Goal: Information Seeking & Learning: Learn about a topic

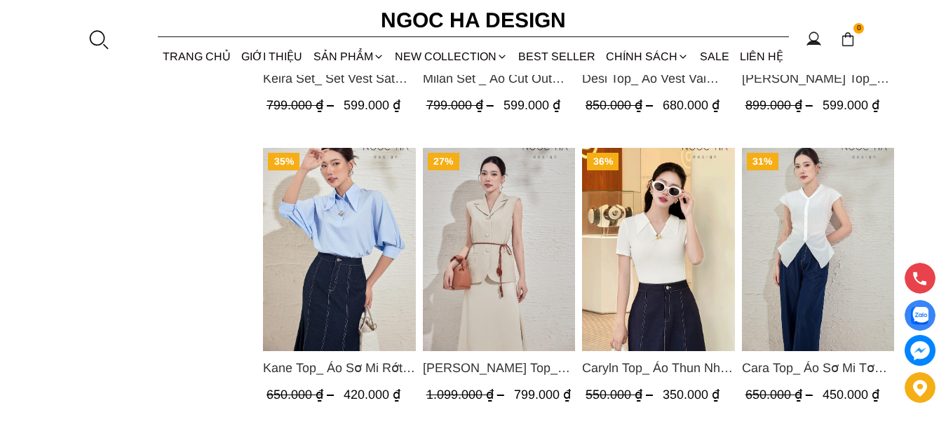
scroll to position [1473, 0]
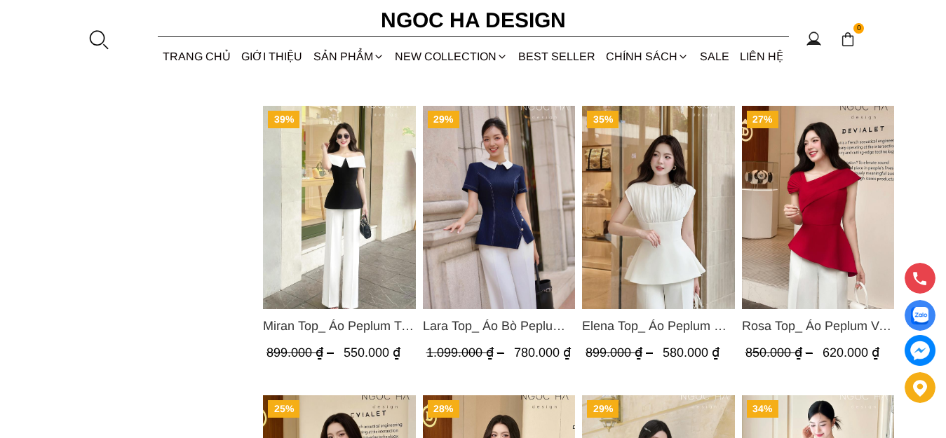
click at [775, 234] on img "Product image - Rosa Top_ Áo Peplum Vai Lệch Xếp Ly Màu Đỏ A1064" at bounding box center [818, 207] width 153 height 203
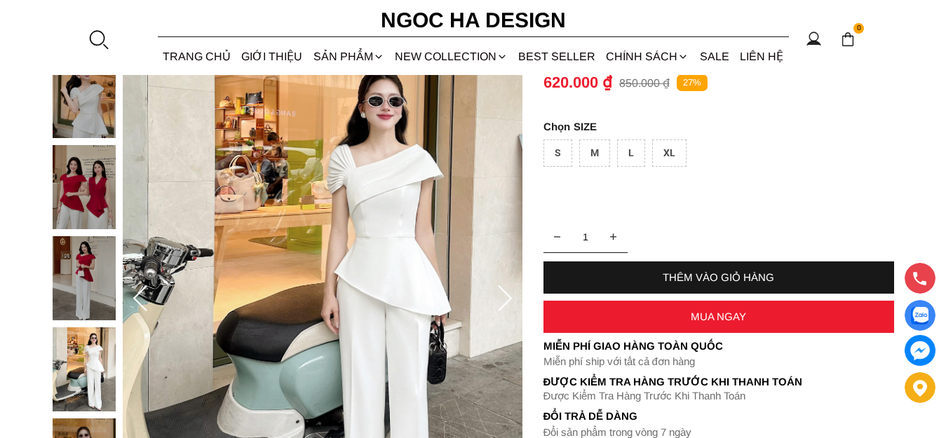
scroll to position [140, 0]
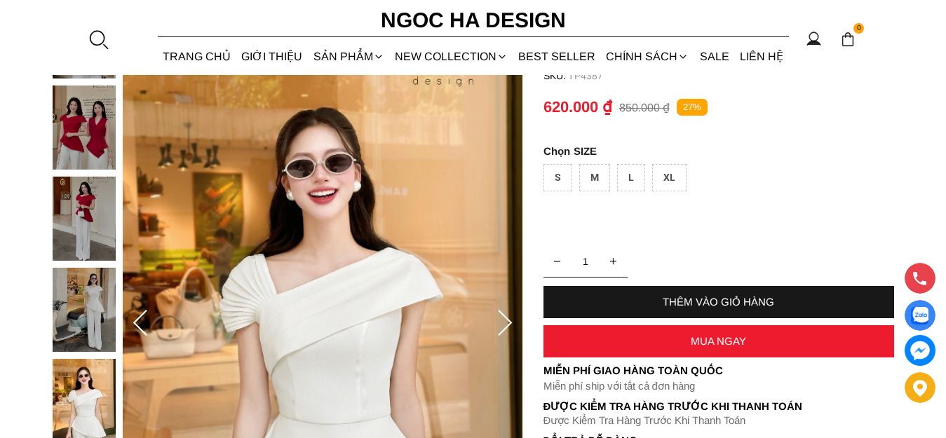
click at [513, 324] on icon at bounding box center [505, 324] width 28 height 28
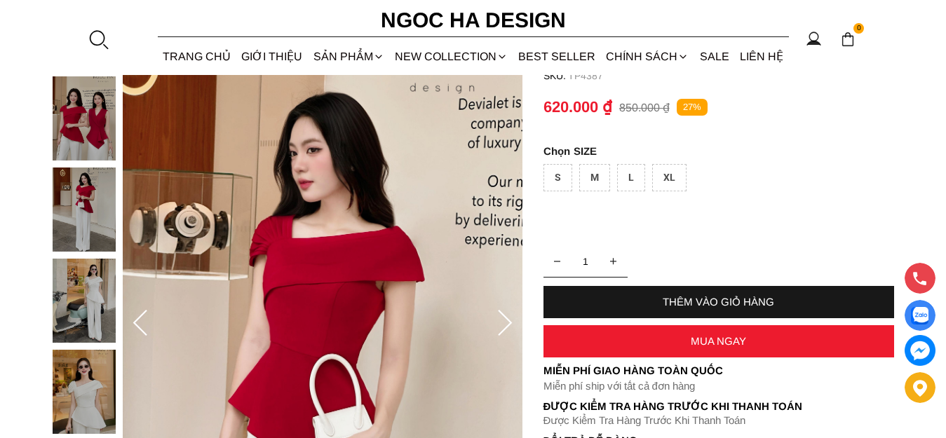
click at [504, 328] on icon at bounding box center [505, 324] width 28 height 28
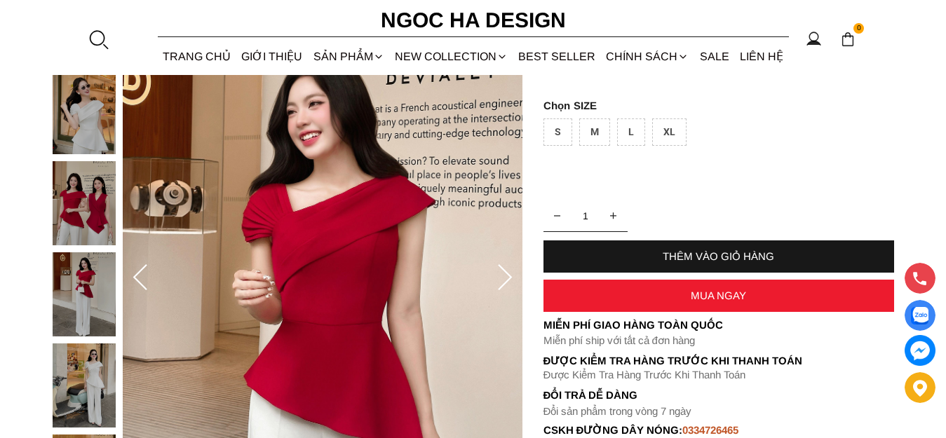
scroll to position [210, 0]
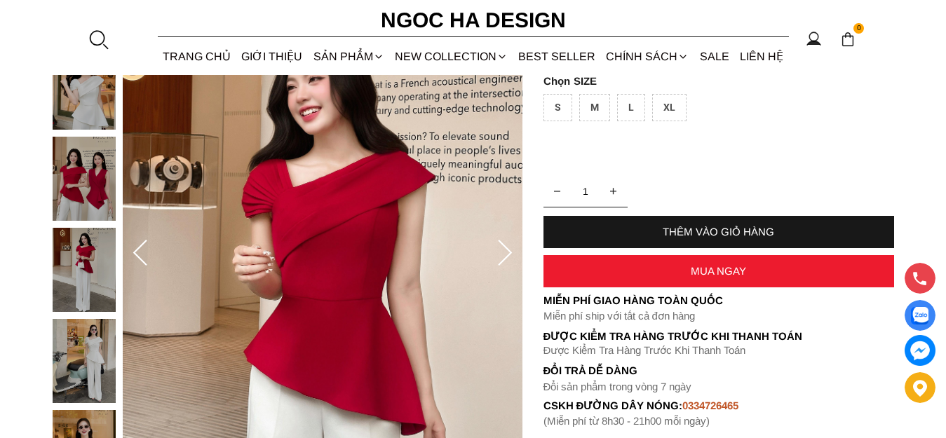
click at [505, 260] on icon at bounding box center [505, 254] width 28 height 28
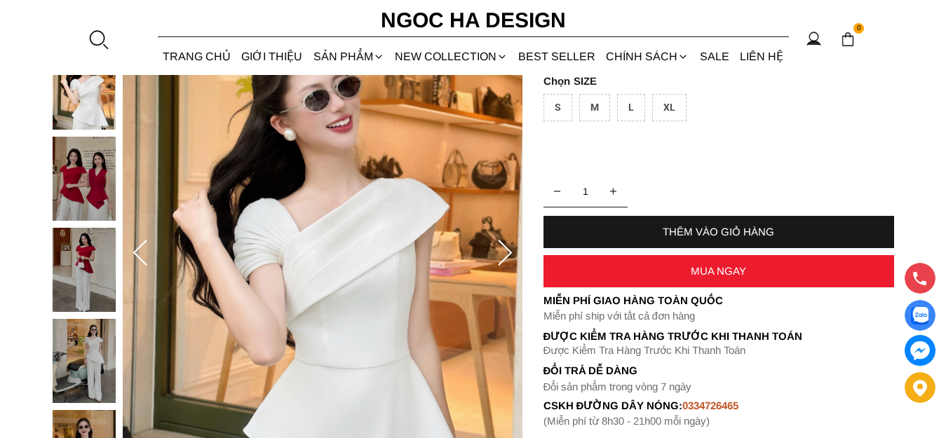
click at [505, 260] on icon at bounding box center [505, 254] width 28 height 28
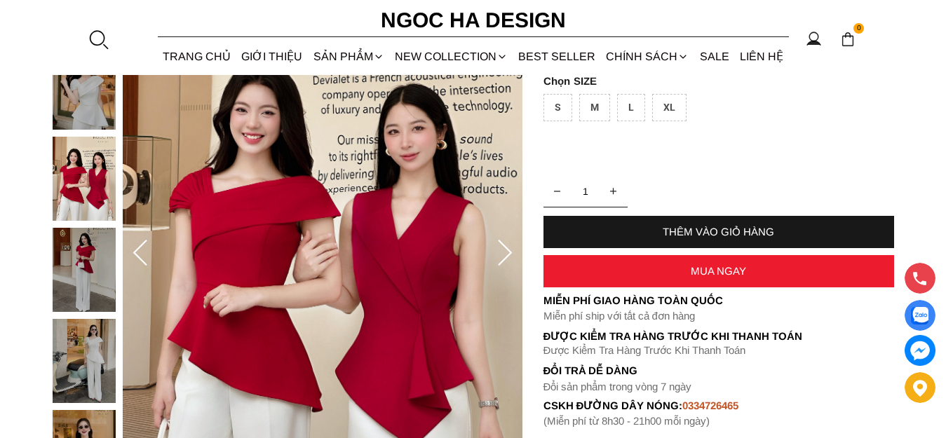
click at [505, 260] on icon at bounding box center [505, 254] width 28 height 28
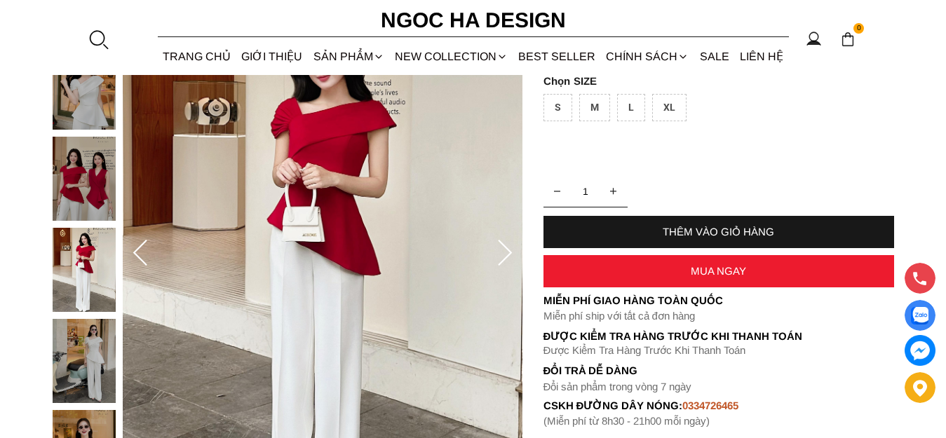
click at [505, 260] on icon at bounding box center [505, 254] width 28 height 28
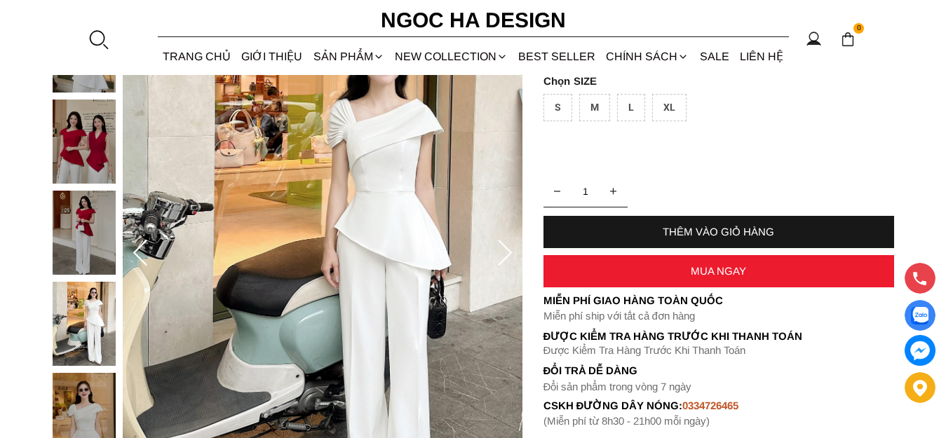
click at [505, 260] on icon at bounding box center [505, 254] width 28 height 28
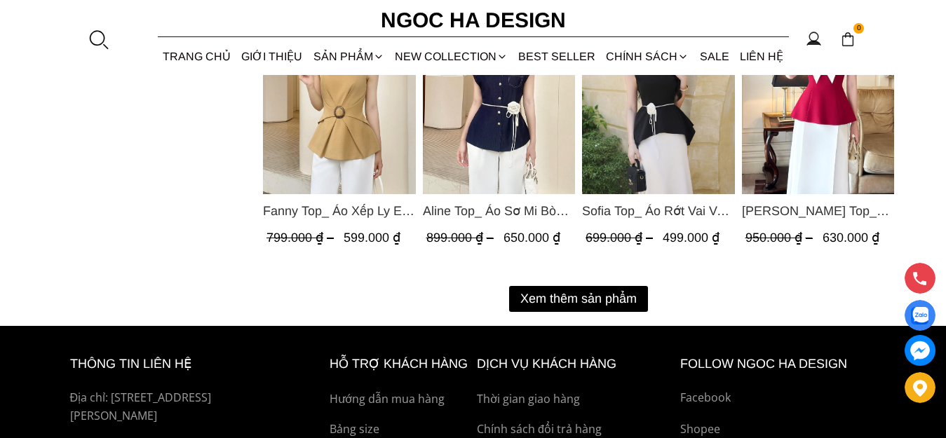
scroll to position [1403, 0]
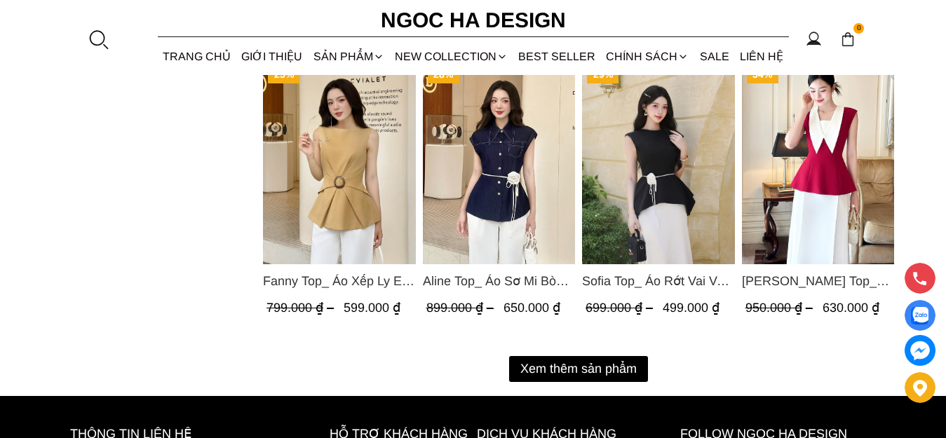
click at [577, 373] on button "Xem thêm sản phẩm" at bounding box center [578, 369] width 139 height 26
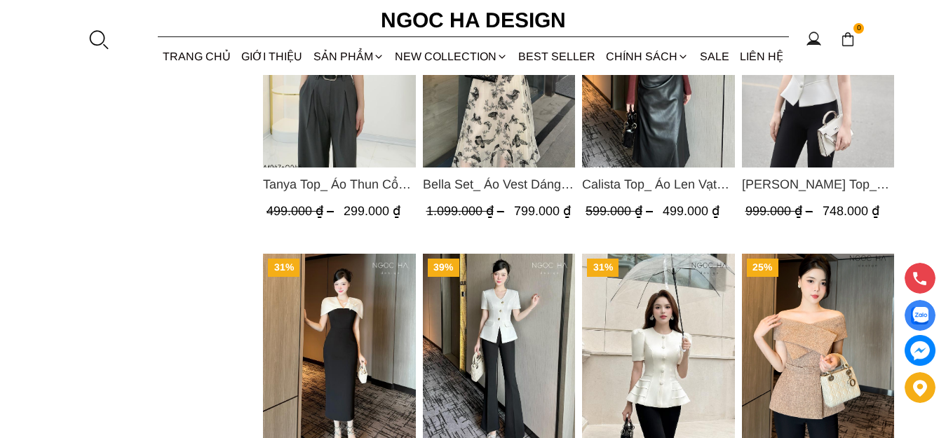
scroll to position [2209, 0]
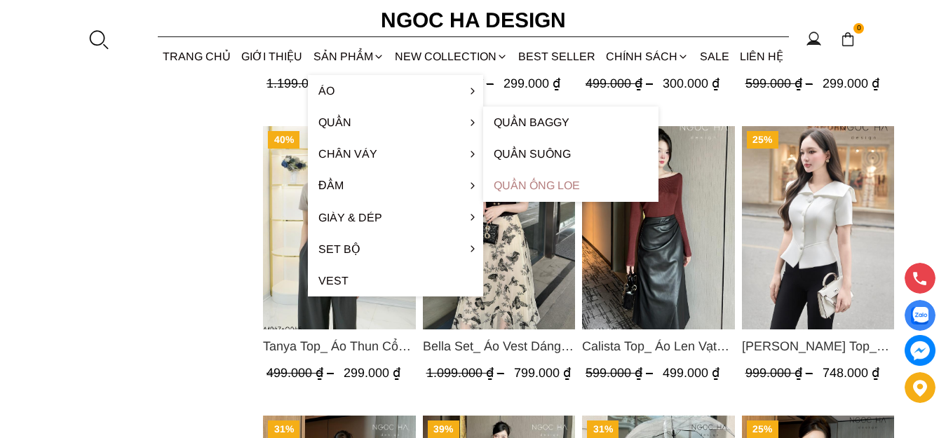
click at [523, 187] on link "Quần ống loe" at bounding box center [570, 186] width 175 height 32
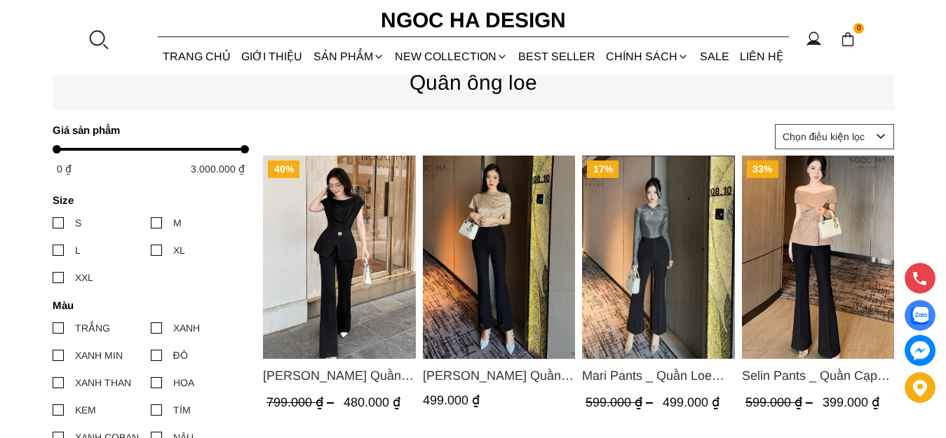
scroll to position [140, 0]
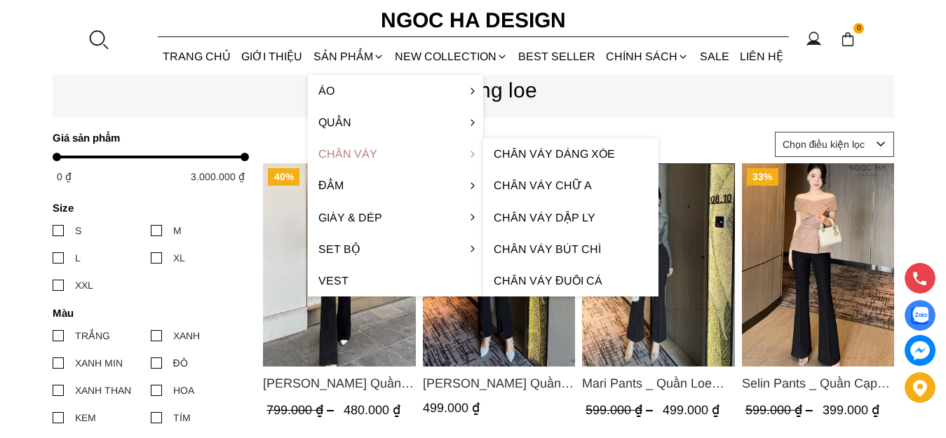
click at [408, 155] on link "Chân váy" at bounding box center [395, 154] width 175 height 32
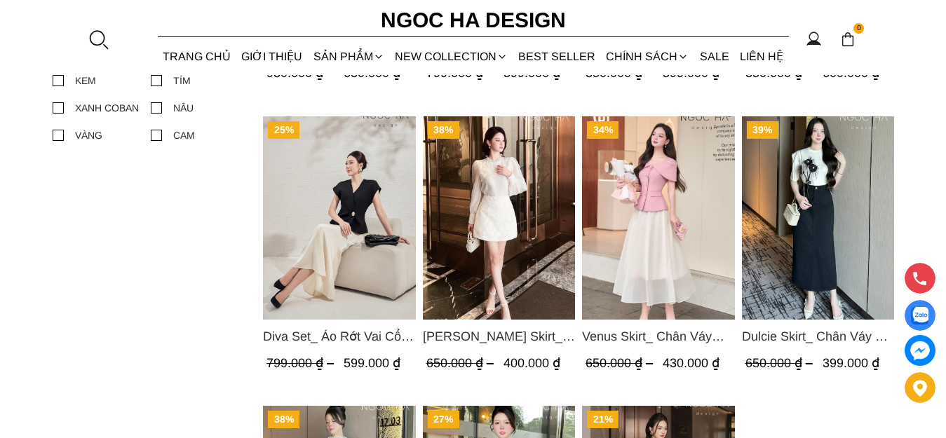
scroll to position [591, 0]
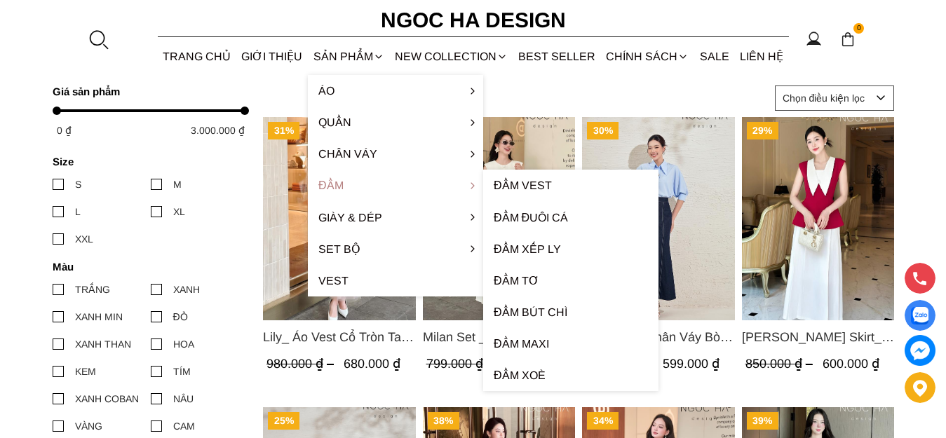
click at [403, 184] on link "Đầm" at bounding box center [395, 186] width 175 height 32
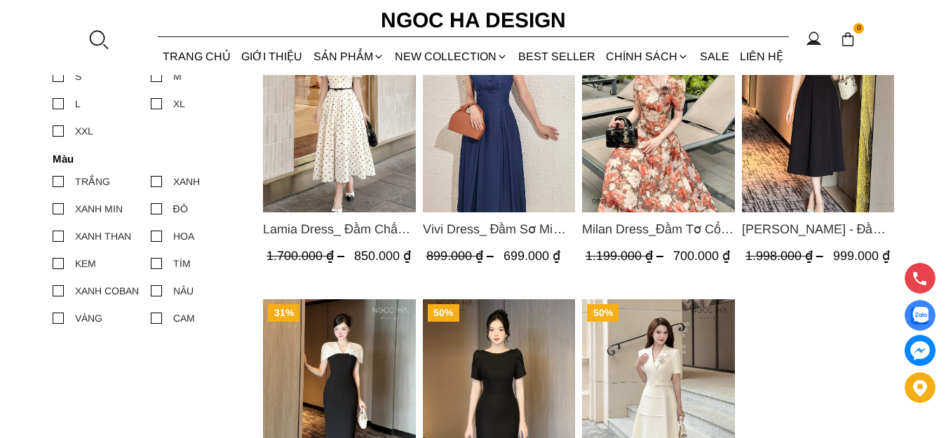
scroll to position [982, 0]
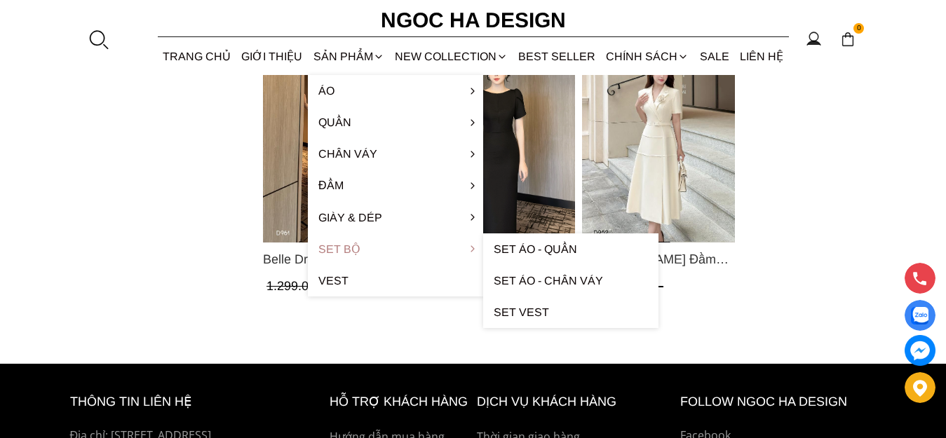
click at [401, 252] on link "Set Bộ" at bounding box center [395, 250] width 175 height 32
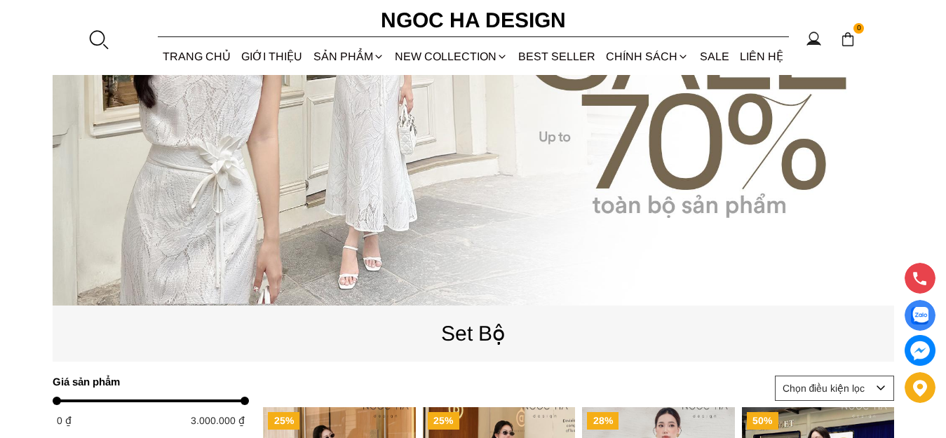
scroll to position [288, 0]
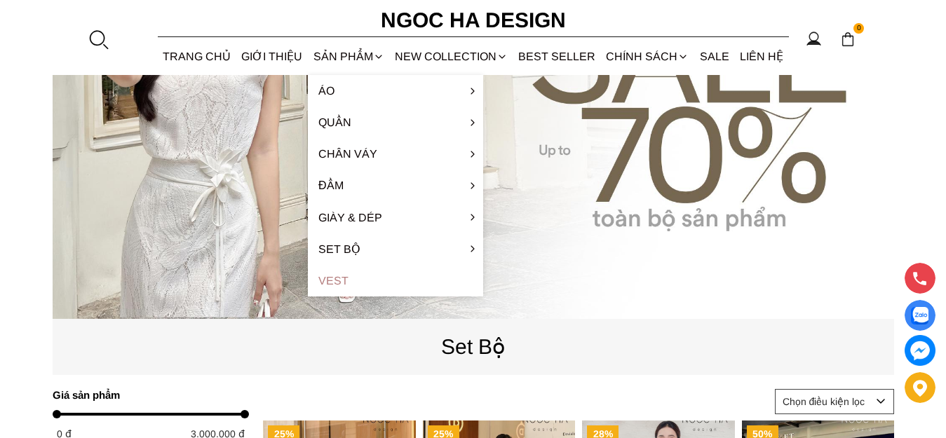
click at [352, 289] on link "Vest" at bounding box center [395, 281] width 175 height 32
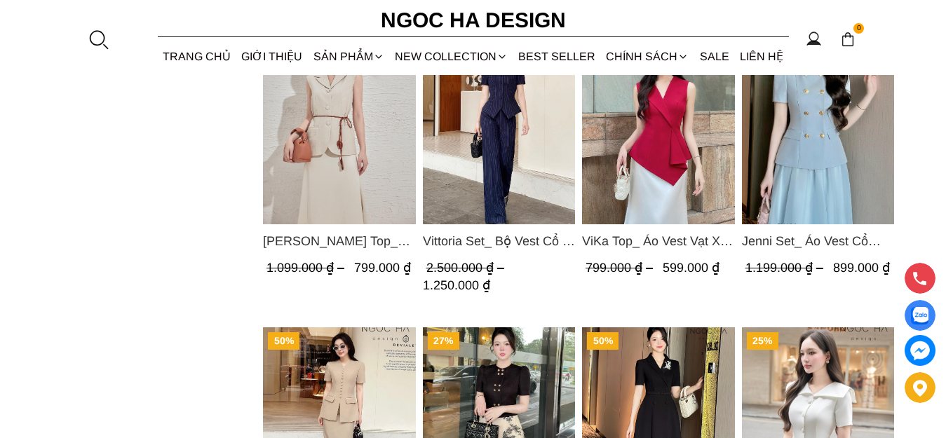
scroll to position [569, 0]
